Goal: Task Accomplishment & Management: Manage account settings

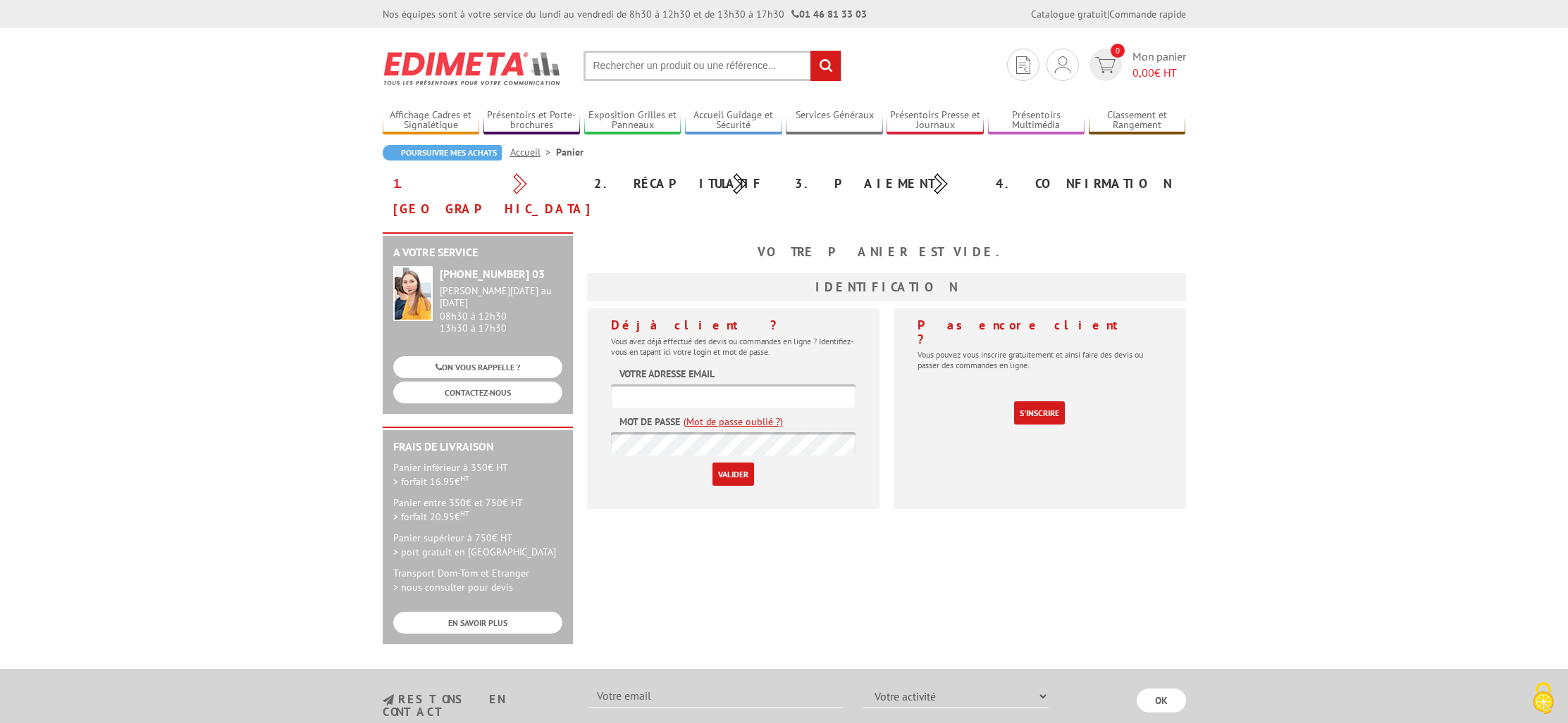
click at [654, 384] on input "text" at bounding box center [733, 396] width 245 height 23
type input "[EMAIL_ADDRESS][DOMAIN_NAME]"
click at [732, 462] on input "Valider" at bounding box center [733, 474] width 41 height 23
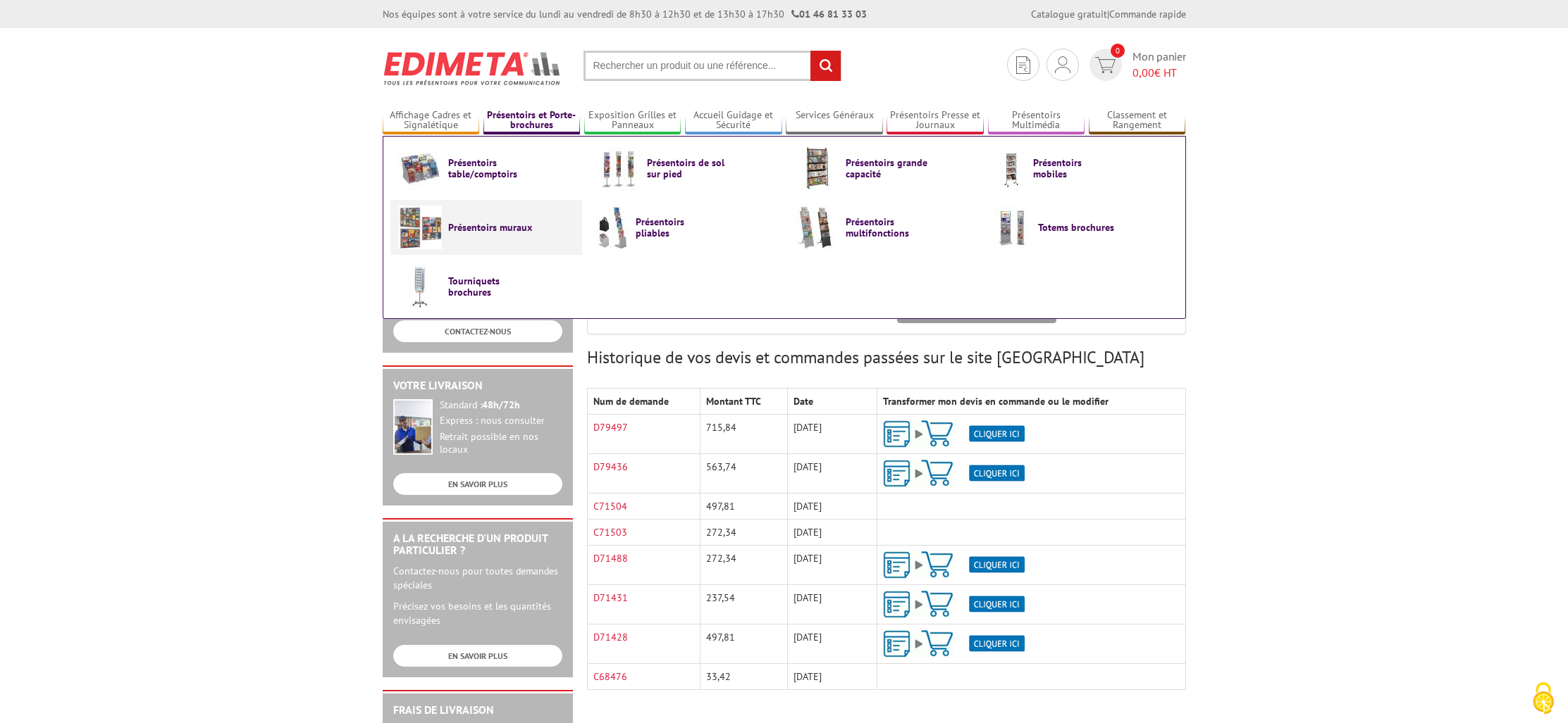
click at [486, 231] on span "Présentoirs muraux" at bounding box center [491, 228] width 84 height 11
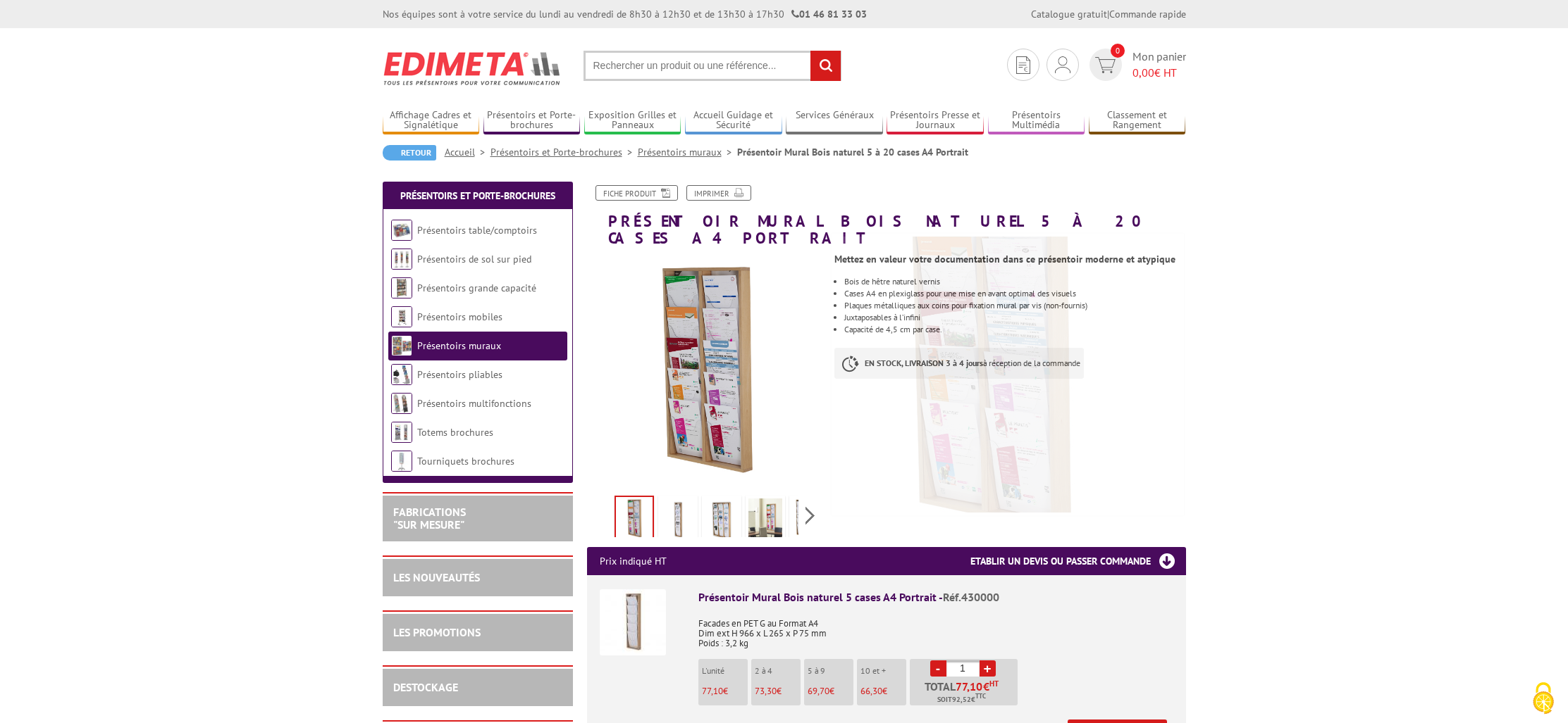
click at [681, 500] on img at bounding box center [678, 520] width 34 height 44
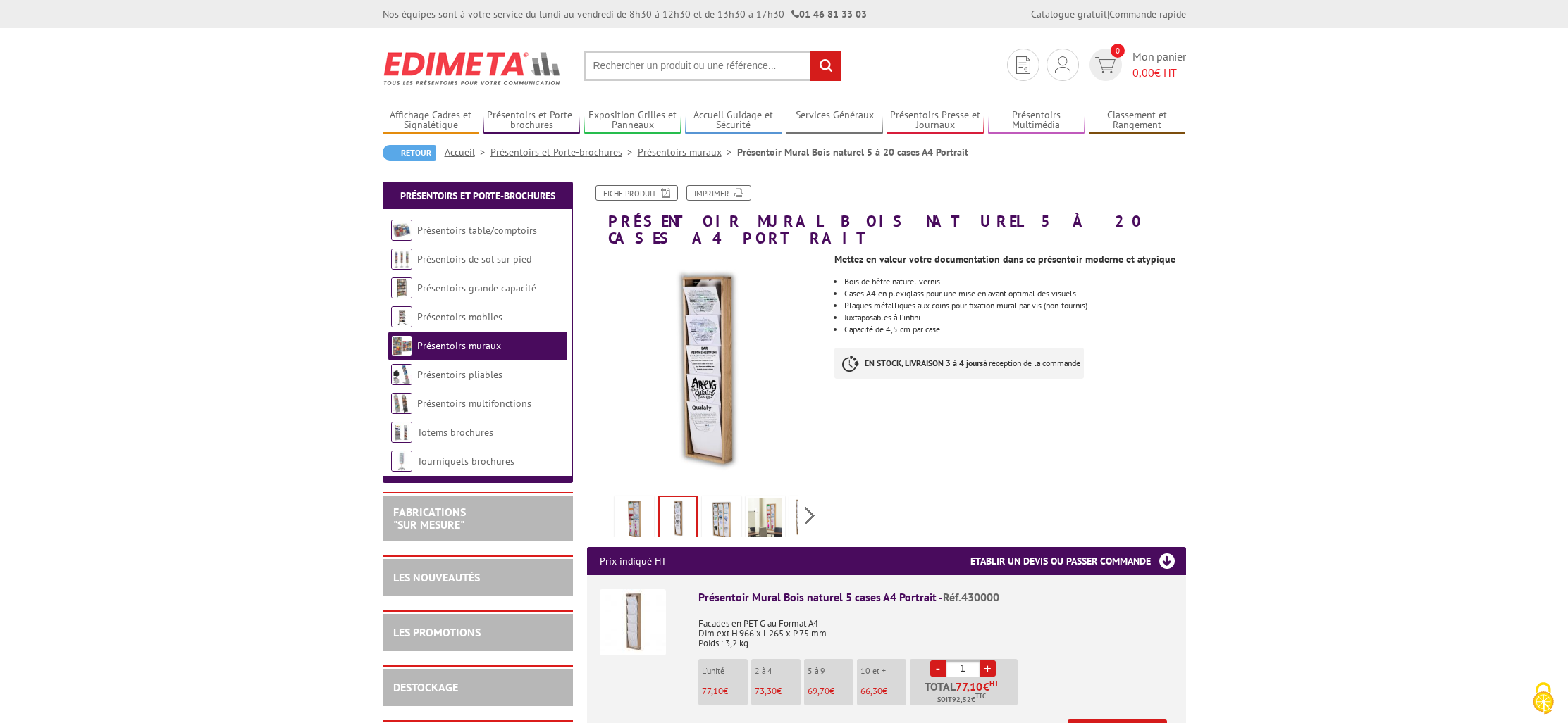
click at [723, 501] on img at bounding box center [722, 520] width 34 height 44
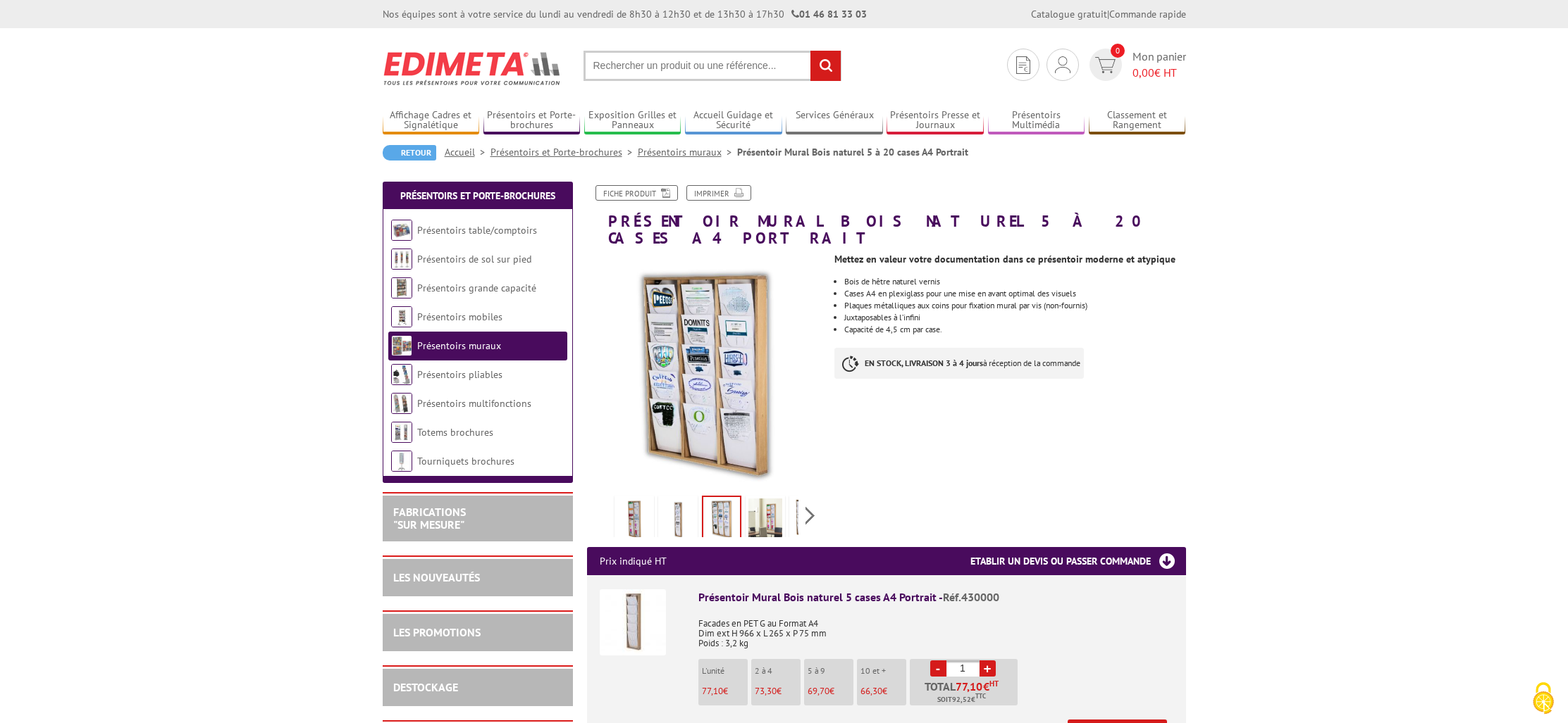
click at [757, 503] on img at bounding box center [766, 520] width 34 height 44
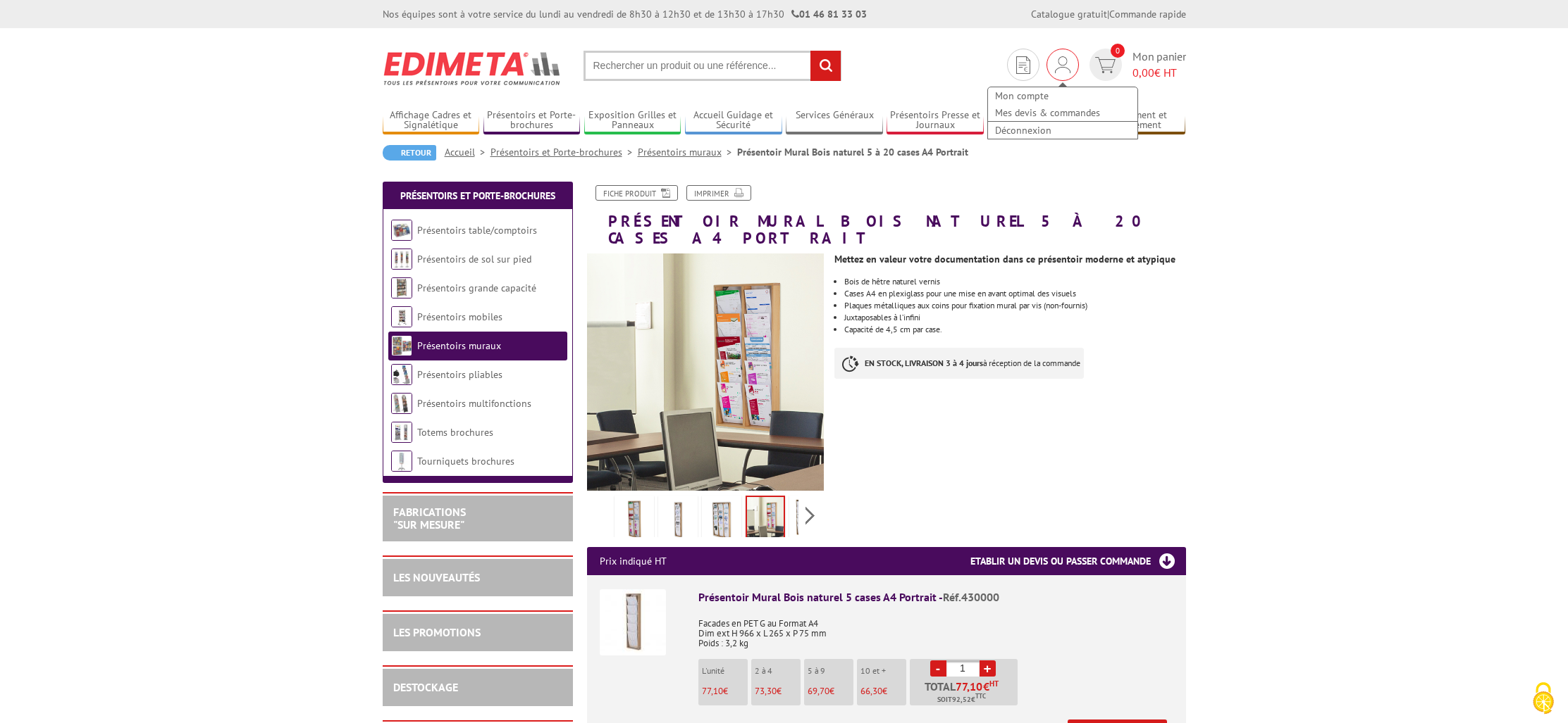
click at [1055, 67] on img at bounding box center [1062, 65] width 16 height 17
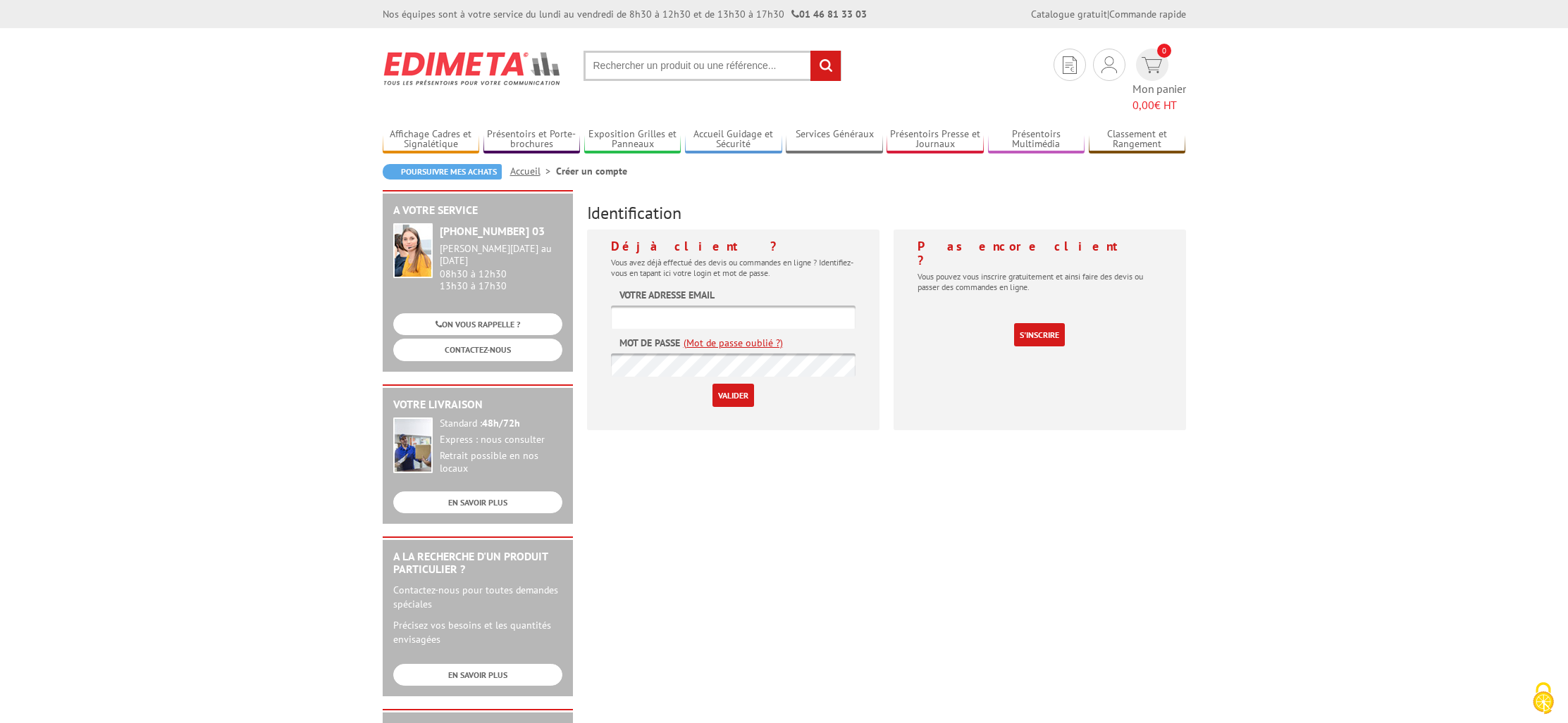
click at [726, 306] on input "text" at bounding box center [733, 317] width 245 height 23
type input "communication@mairie-balma.fr"
click at [738, 384] on input "Valider" at bounding box center [733, 395] width 41 height 23
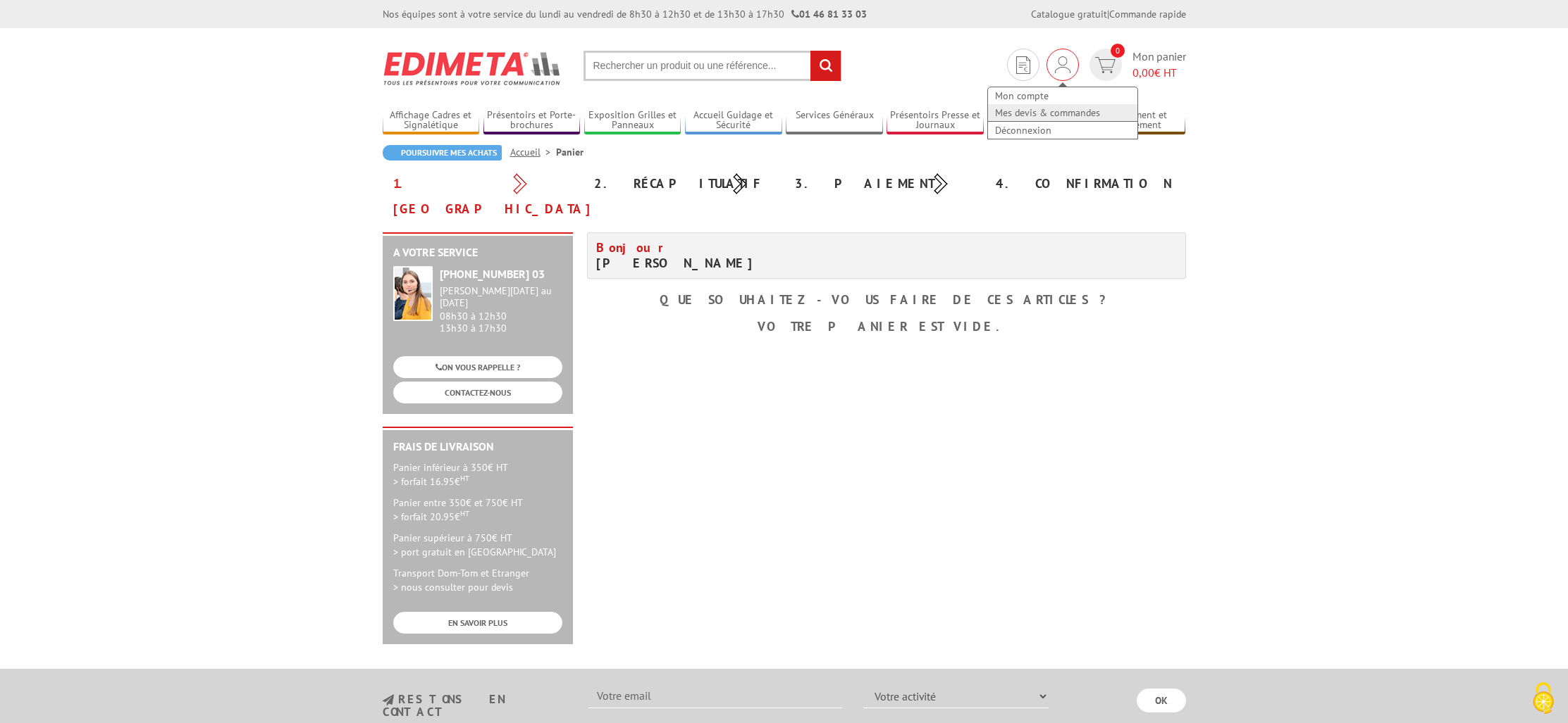
click at [1037, 113] on link "Mes devis & commandes" at bounding box center [1062, 113] width 149 height 17
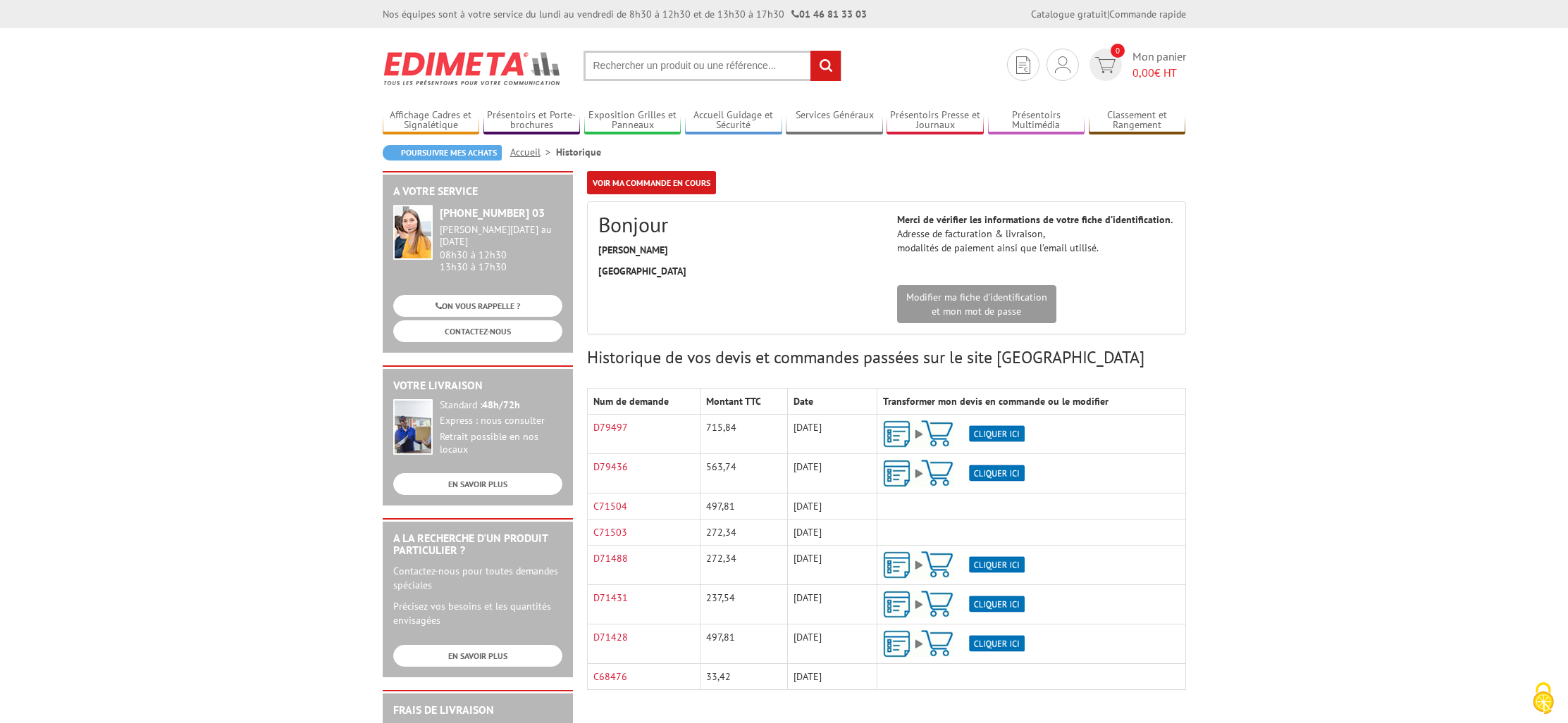
click at [990, 431] on img at bounding box center [953, 433] width 142 height 27
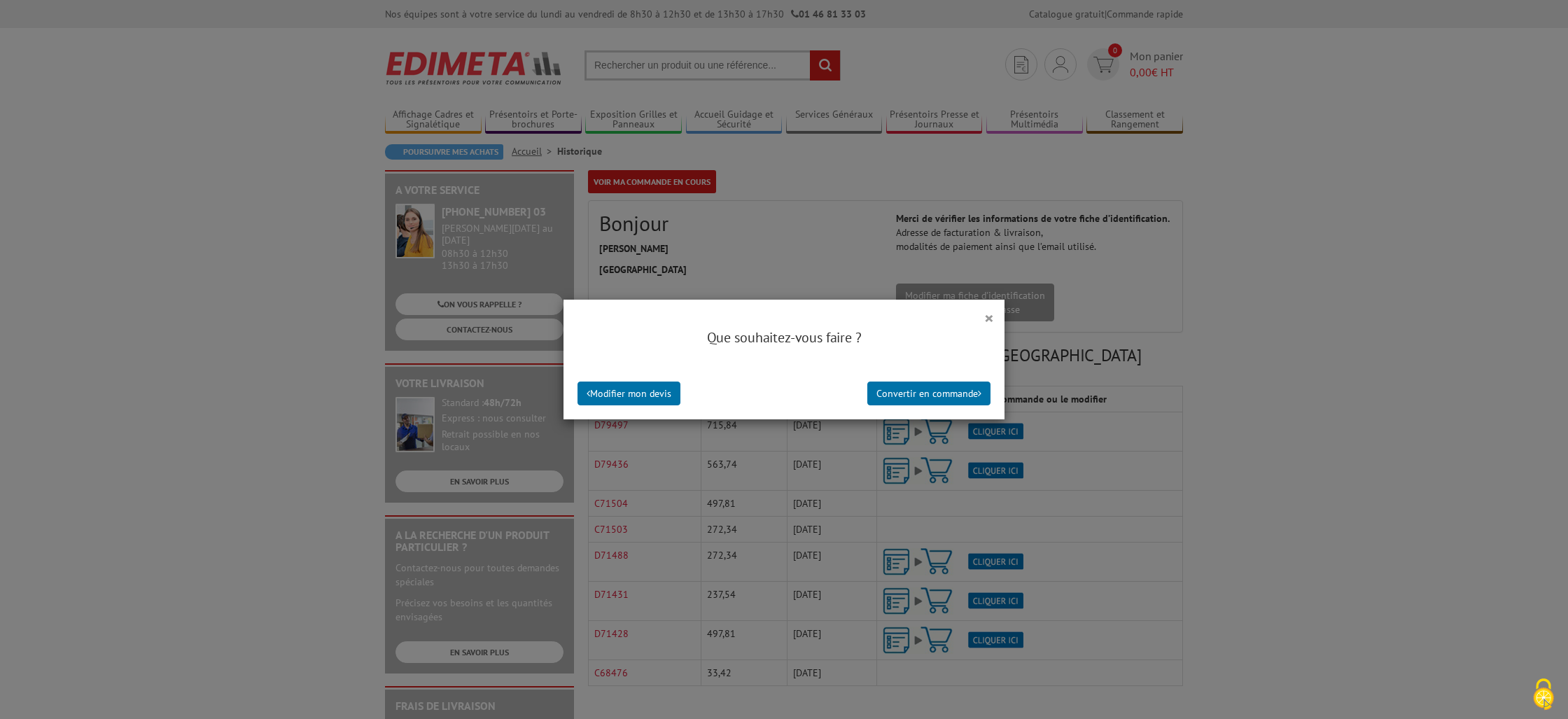
drag, startPoint x: 986, startPoint y: 317, endPoint x: 970, endPoint y: 326, distance: 18.4
click at [986, 317] on button "×" at bounding box center [989, 318] width 10 height 19
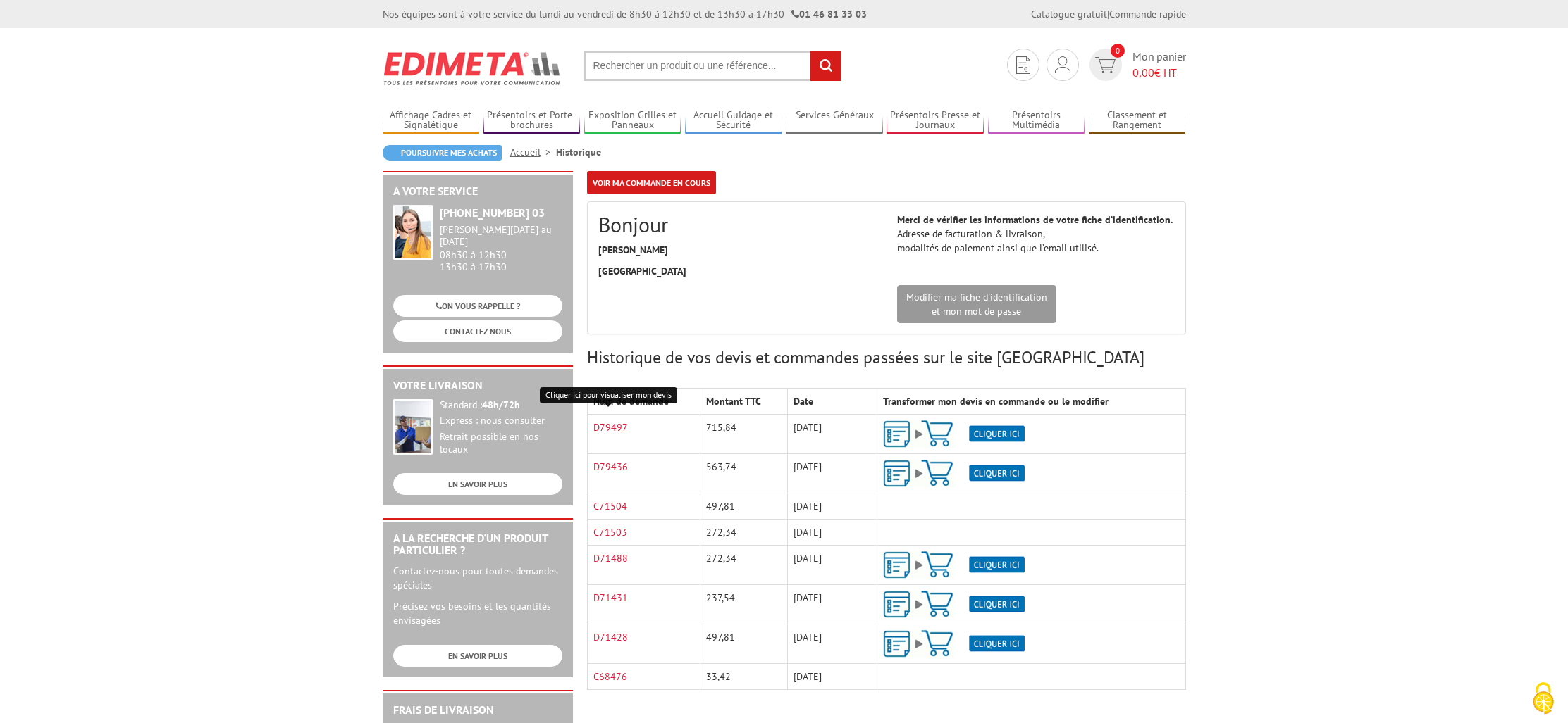
click at [603, 429] on link "D79497" at bounding box center [610, 428] width 35 height 13
click at [613, 430] on link "D79497" at bounding box center [610, 428] width 35 height 13
